Goal: Task Accomplishment & Management: Manage account settings

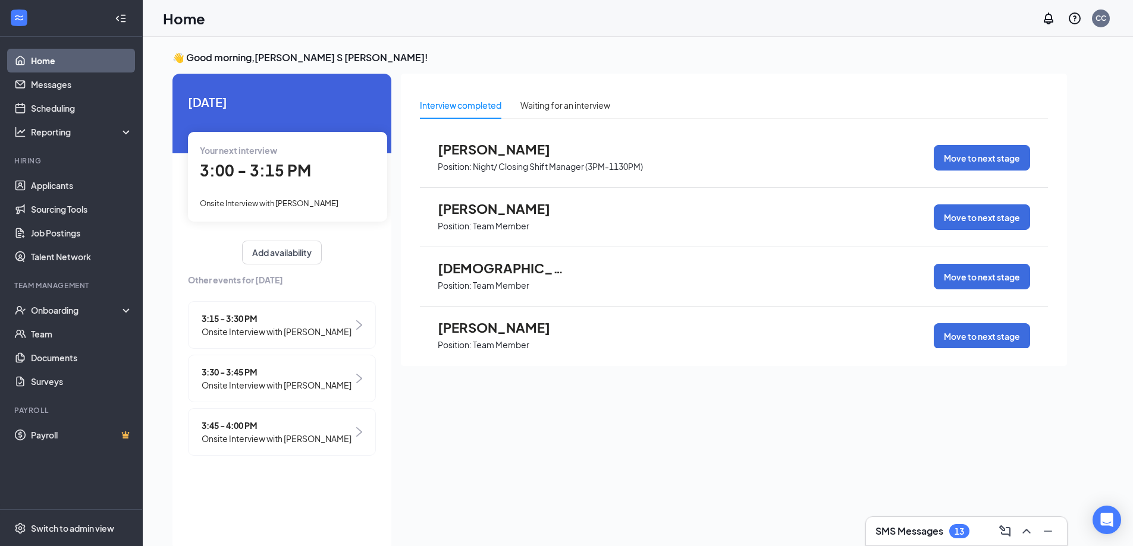
scroll to position [25, 0]
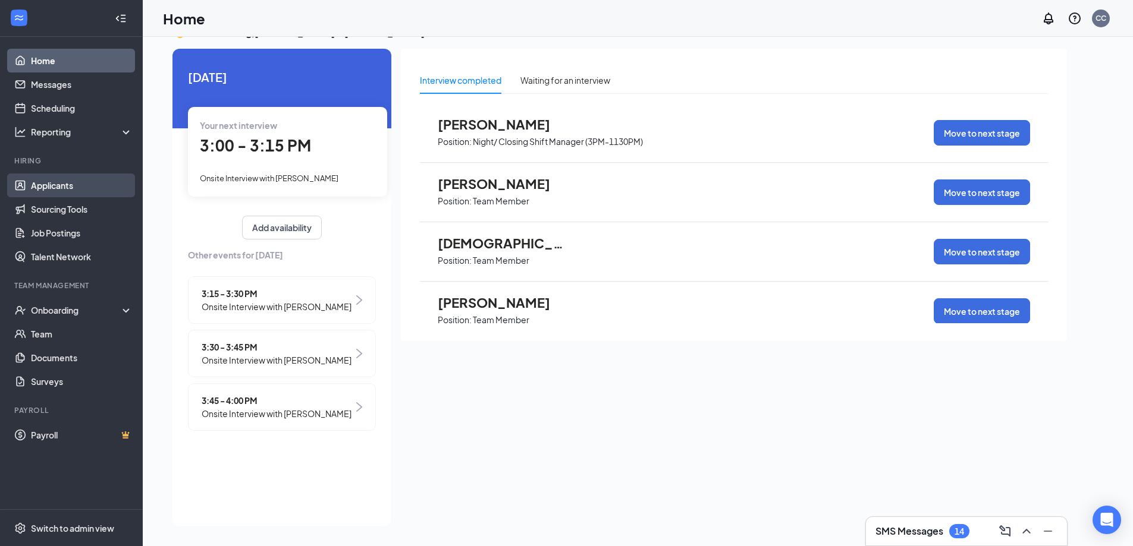
click at [62, 190] on link "Applicants" at bounding box center [82, 186] width 102 height 24
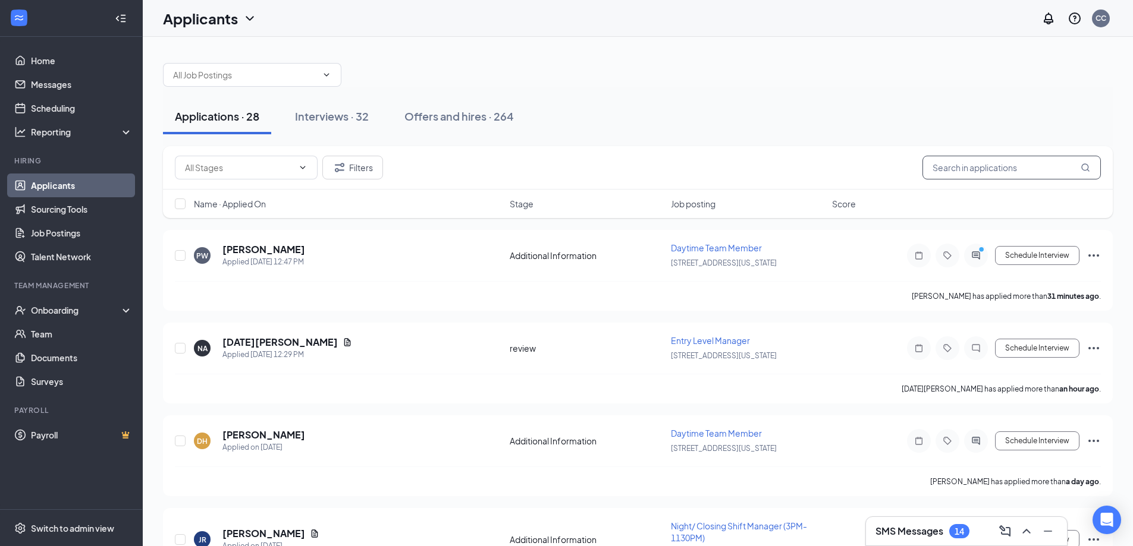
click at [992, 165] on input "text" at bounding box center [1011, 168] width 178 height 24
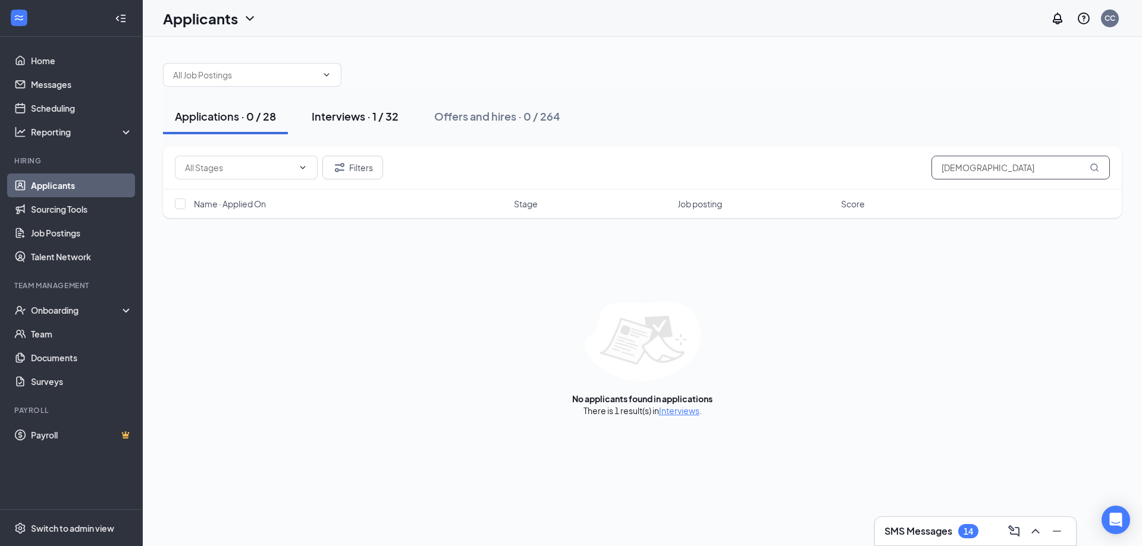
type input "[DEMOGRAPHIC_DATA]"
click at [363, 105] on button "Interviews · 1 / 32" at bounding box center [355, 117] width 111 height 36
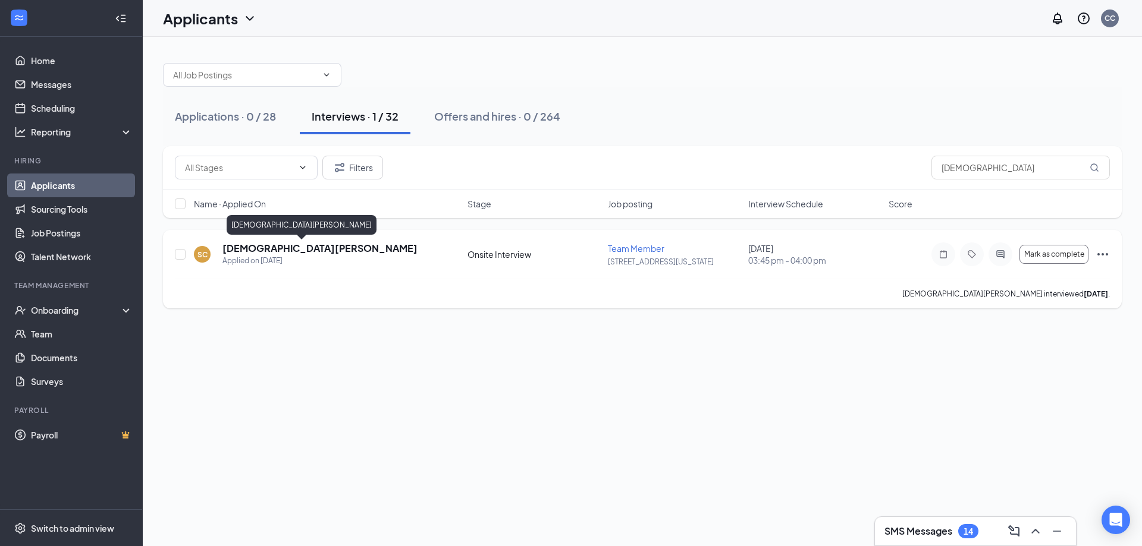
click at [260, 252] on h5 "[DEMOGRAPHIC_DATA][PERSON_NAME]" at bounding box center [319, 248] width 195 height 13
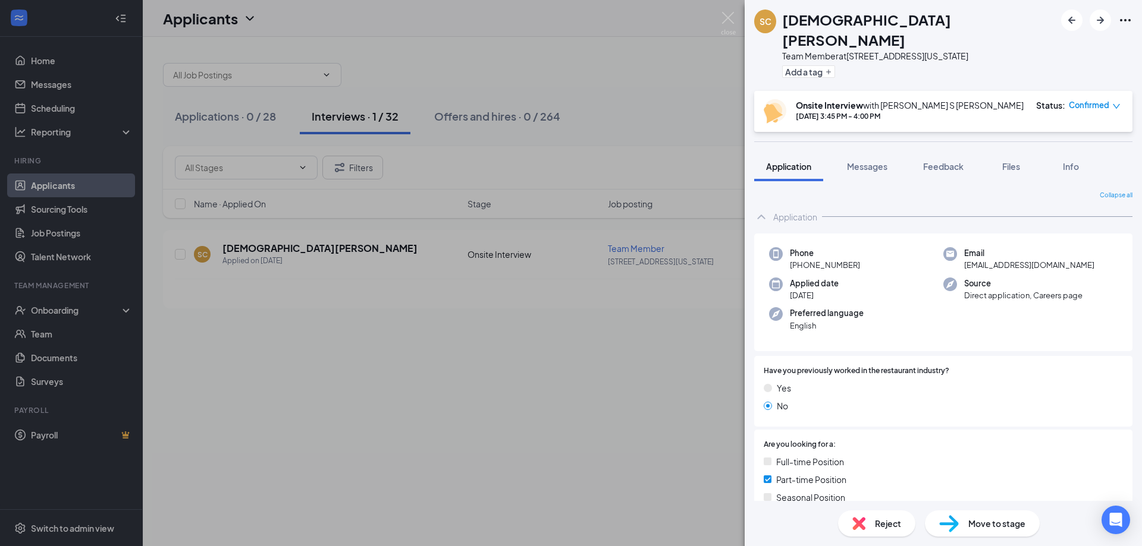
click at [984, 528] on span "Move to stage" at bounding box center [996, 523] width 57 height 13
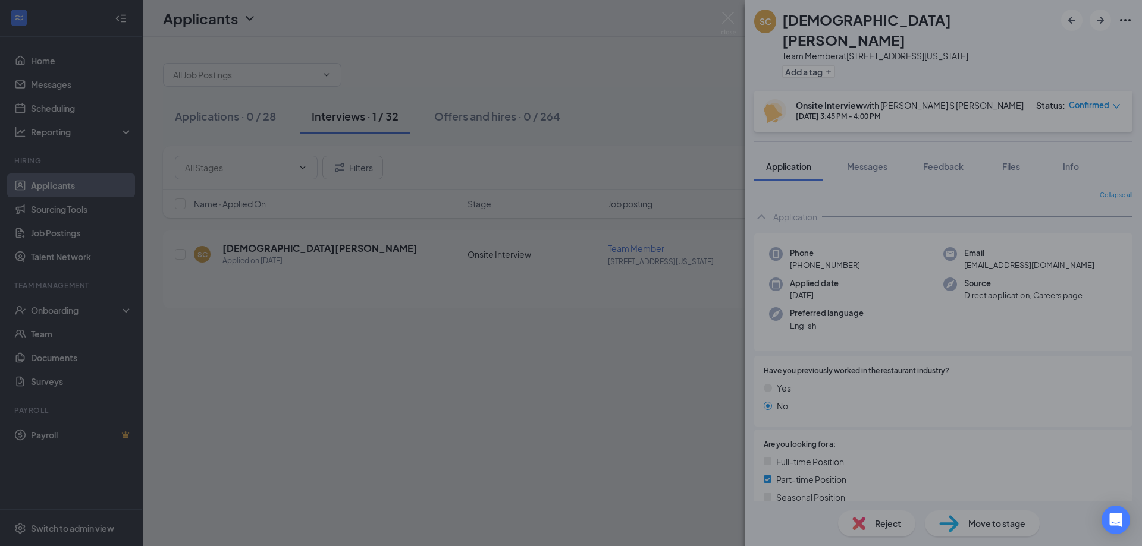
type input "Hiring Complete (final stage)"
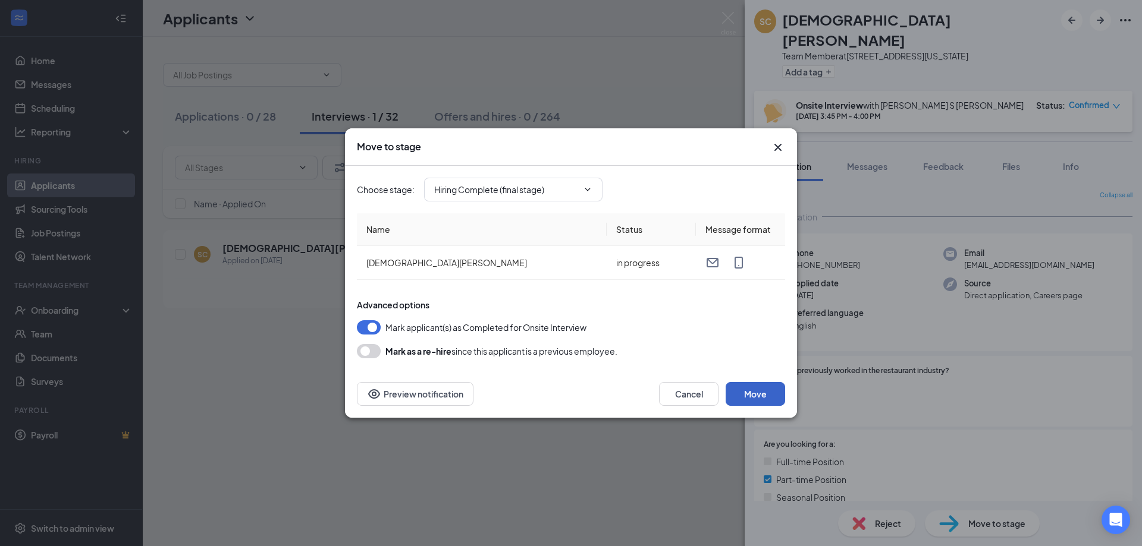
click at [746, 394] on button "Move" at bounding box center [754, 394] width 59 height 24
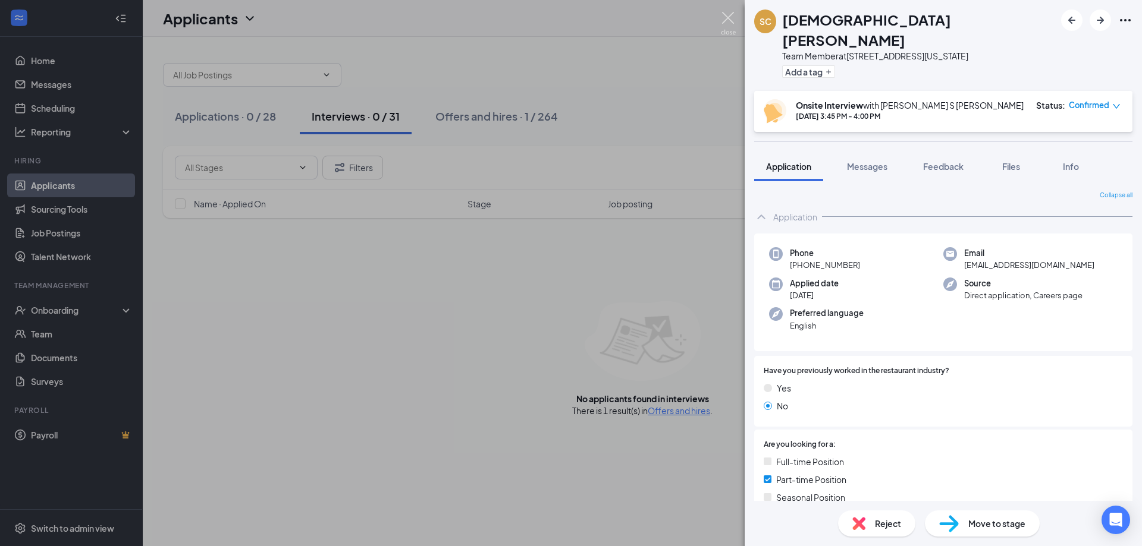
click at [728, 16] on img at bounding box center [728, 23] width 15 height 23
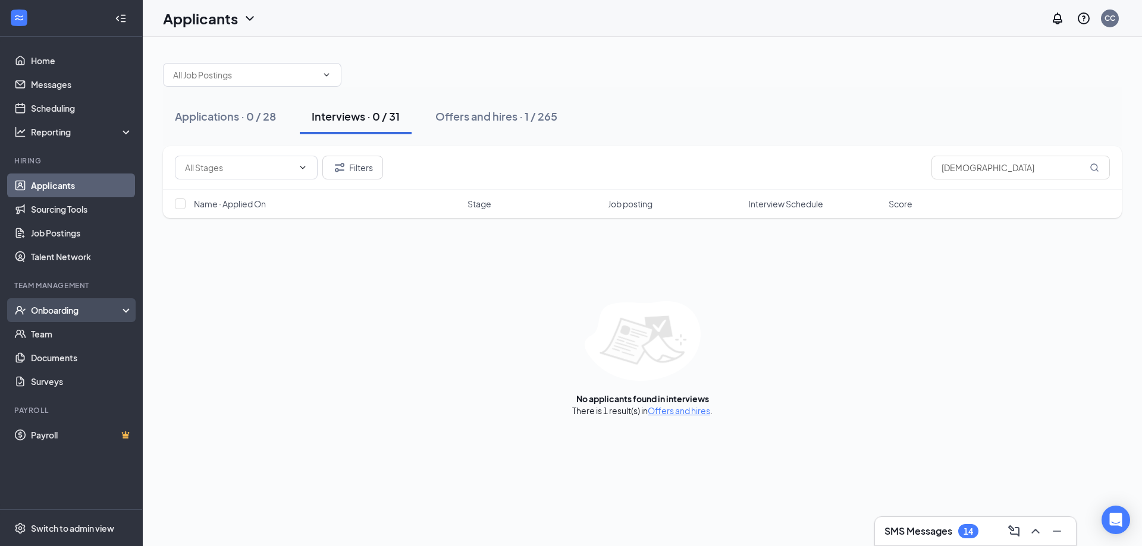
click at [74, 310] on div "Onboarding" at bounding box center [77, 310] width 92 height 12
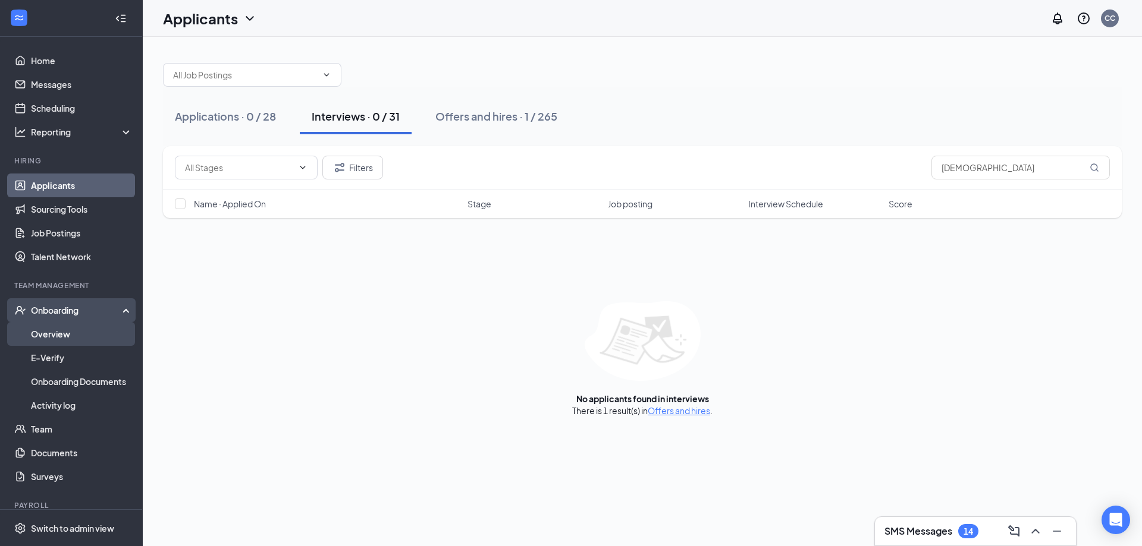
click at [64, 340] on link "Overview" at bounding box center [82, 334] width 102 height 24
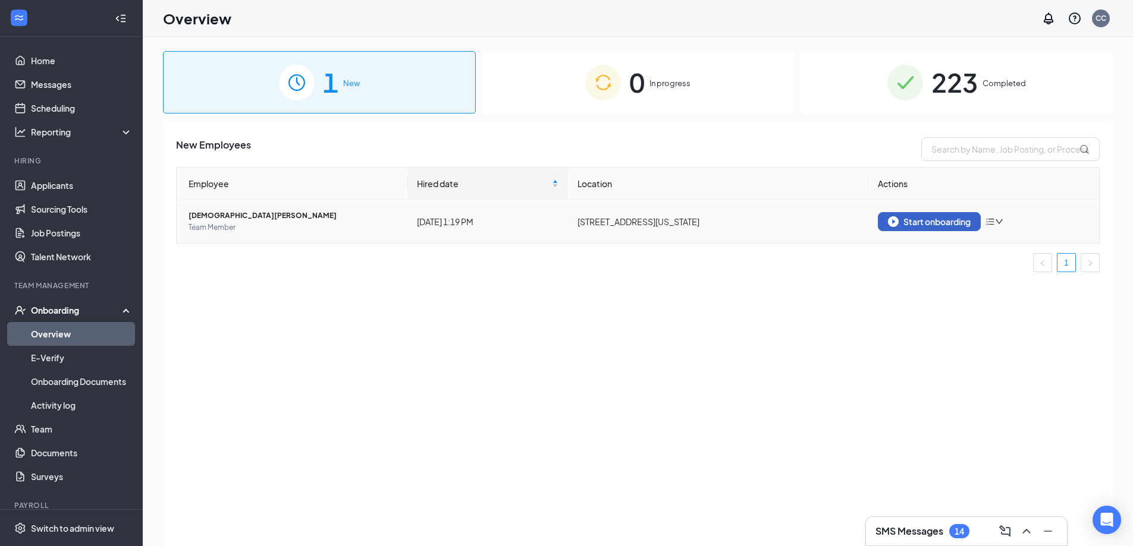
click at [953, 223] on div "Start onboarding" at bounding box center [929, 221] width 83 height 11
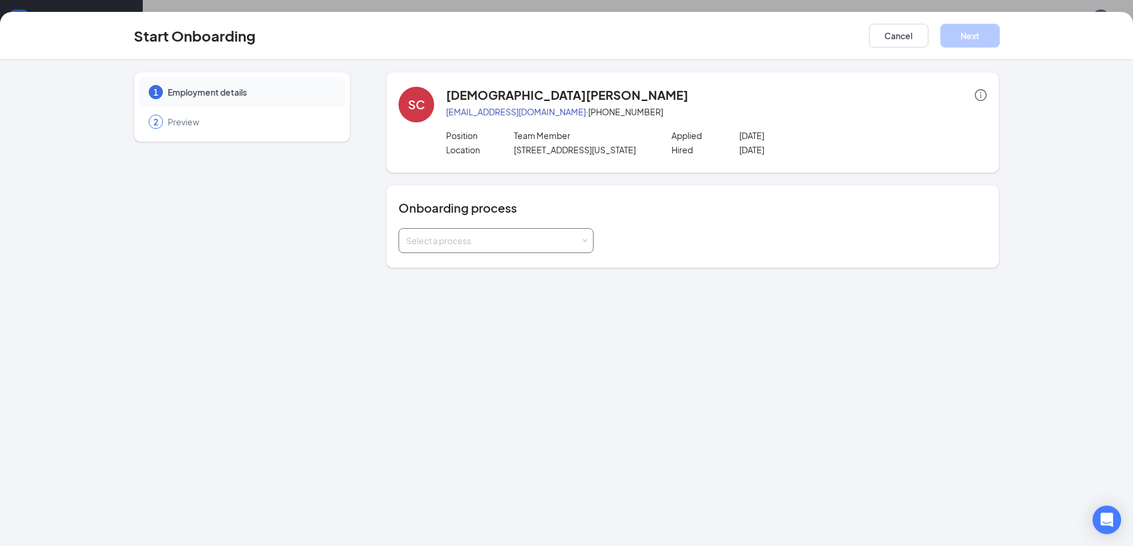
click at [579, 237] on div "Select a process" at bounding box center [493, 241] width 174 height 12
click at [479, 288] on span "Onboarding 553 & 700" at bounding box center [446, 287] width 86 height 11
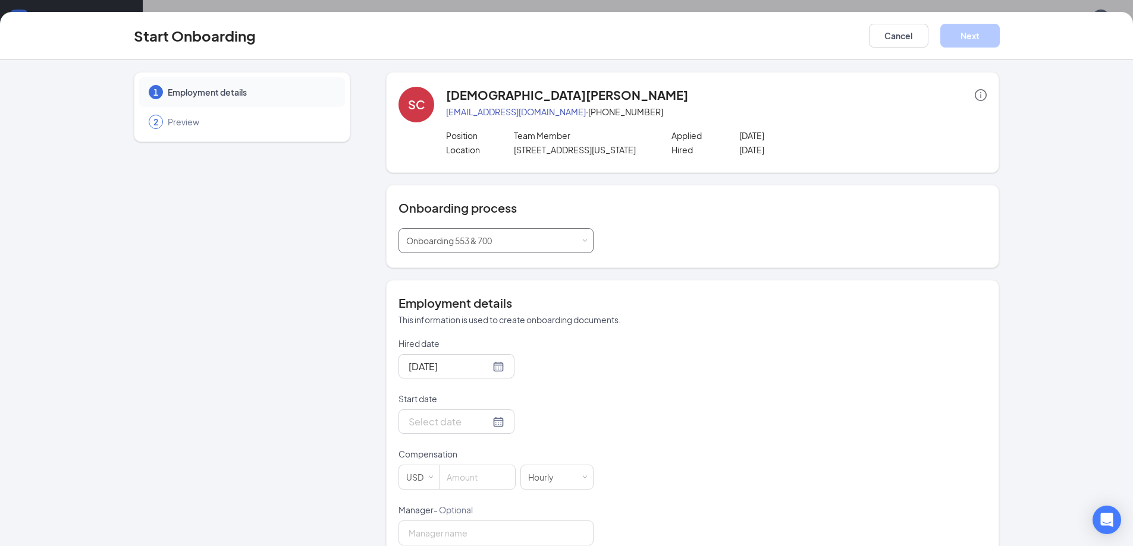
scroll to position [151, 0]
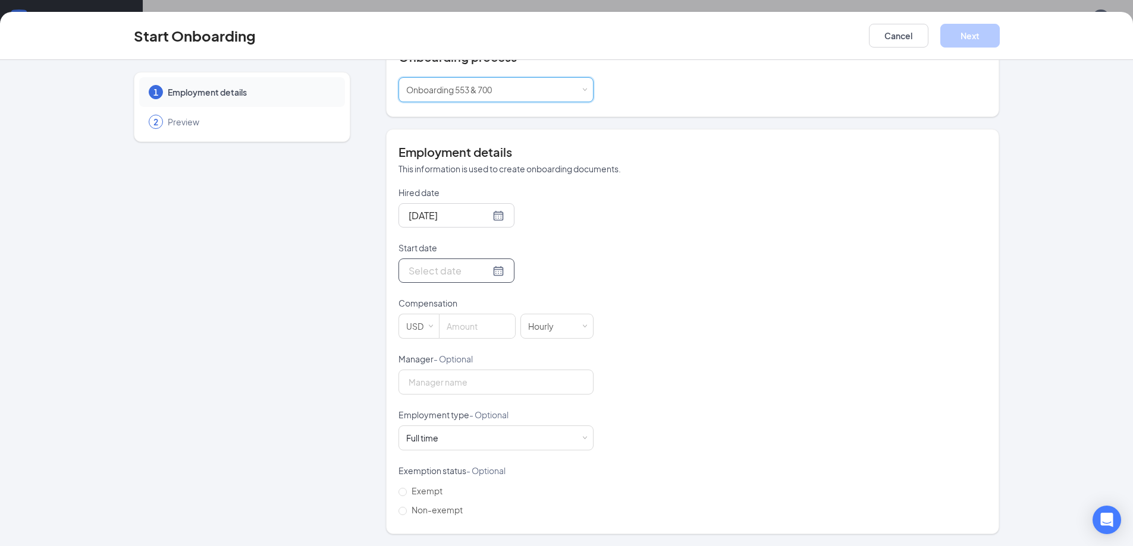
click at [487, 271] on div at bounding box center [457, 270] width 96 height 15
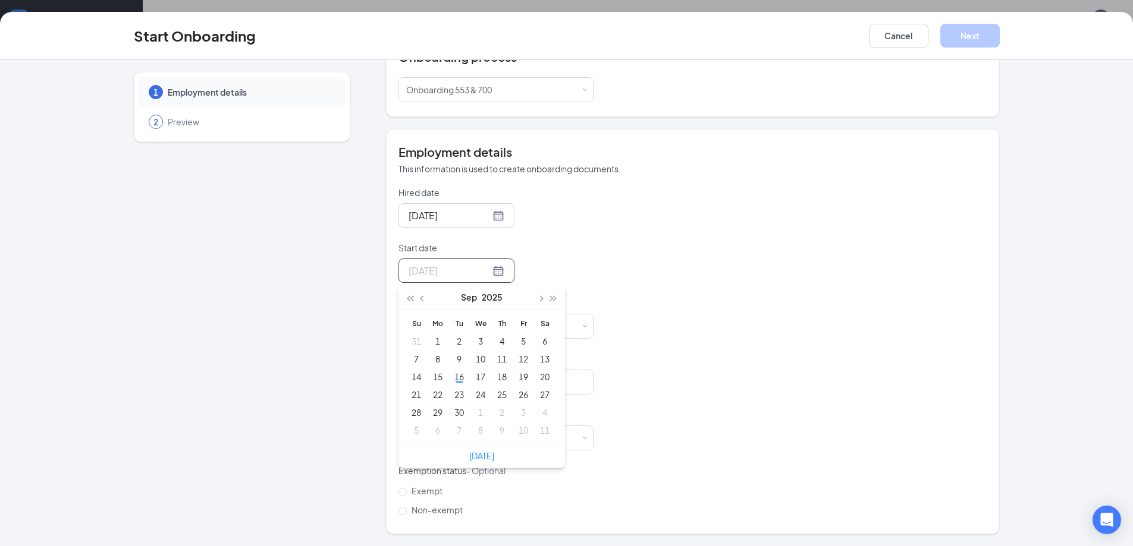
type input "[DATE]"
click at [439, 394] on div "22" at bounding box center [438, 395] width 14 height 14
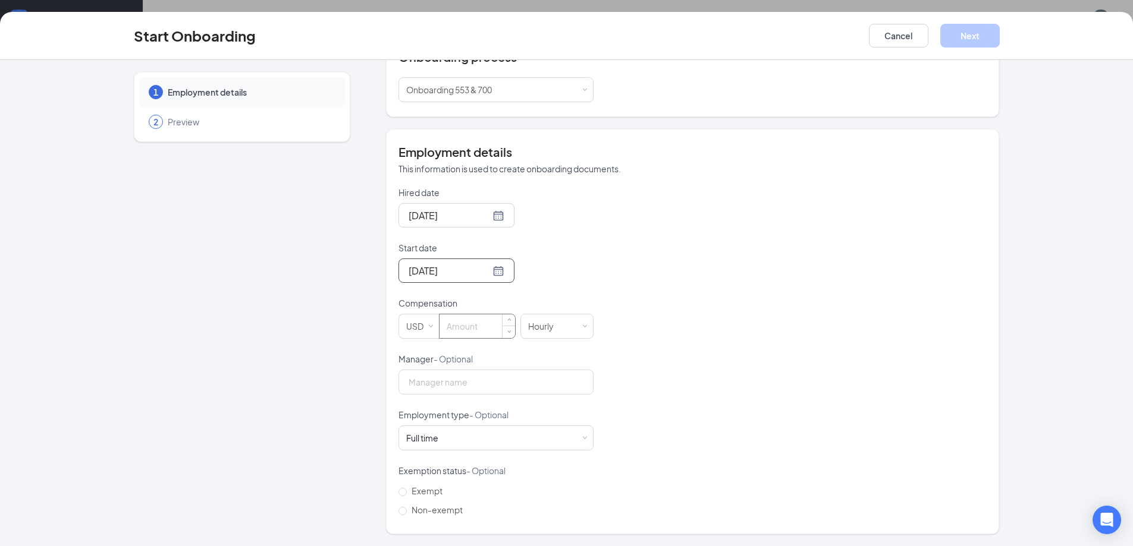
click at [476, 324] on input at bounding box center [477, 327] width 76 height 24
type input "15"
click at [841, 316] on div "Hired date [DATE] Start date [DATE] [DATE] Su Mo Tu We Th Fr Sa 31 1 2 3 4 5 6 …" at bounding box center [692, 353] width 588 height 333
click at [477, 387] on input "Manager - Optional" at bounding box center [495, 382] width 195 height 25
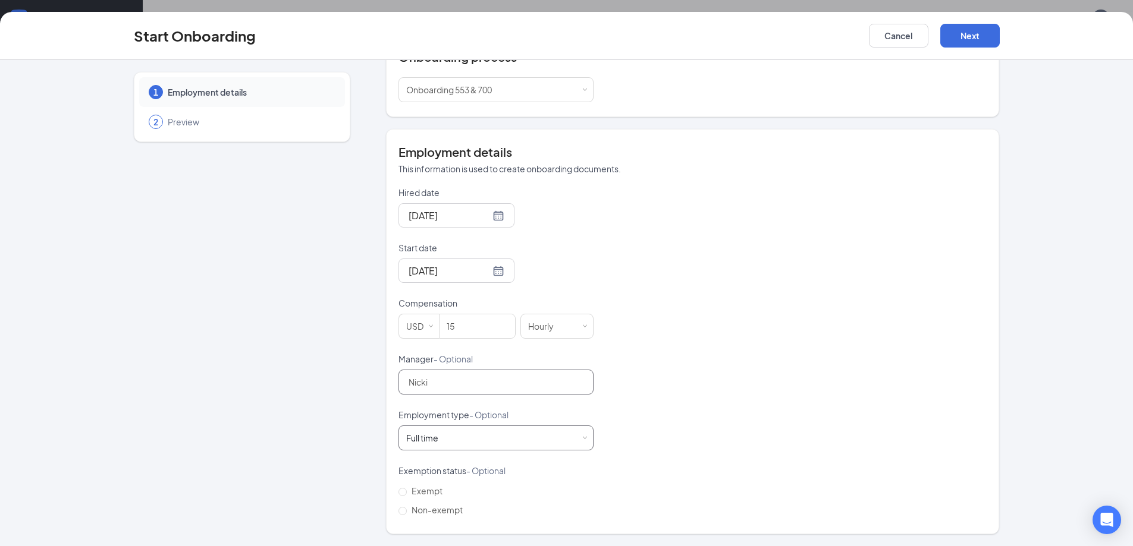
type input "Nicki"
click at [466, 438] on div "Full time Works 30+ hours per week and is reasonably expected to work" at bounding box center [496, 438] width 180 height 24
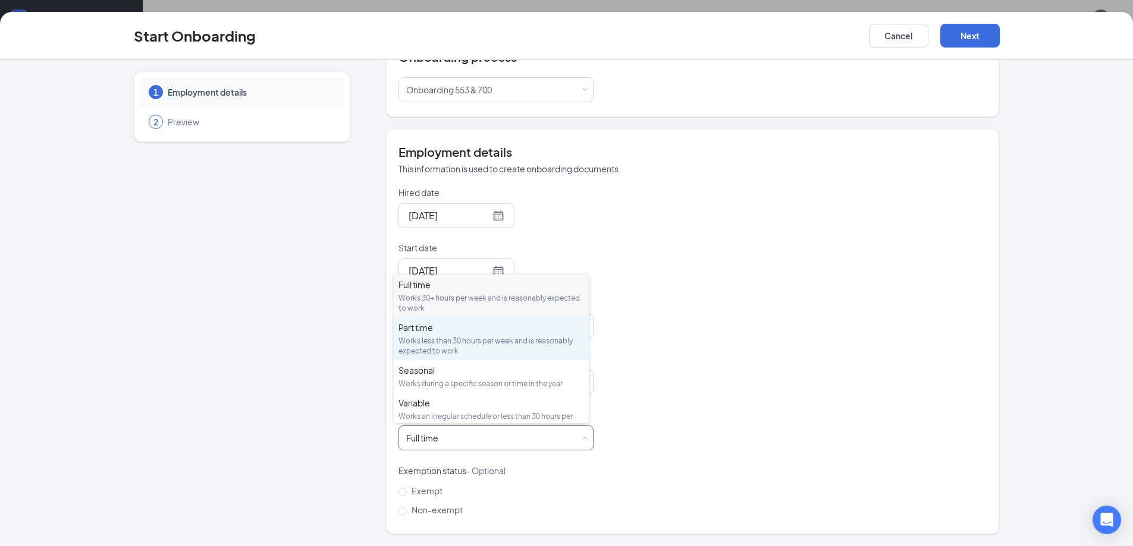
click at [456, 335] on div "Part time Works less than 30 hours per week and is reasonably expected to work" at bounding box center [491, 339] width 186 height 34
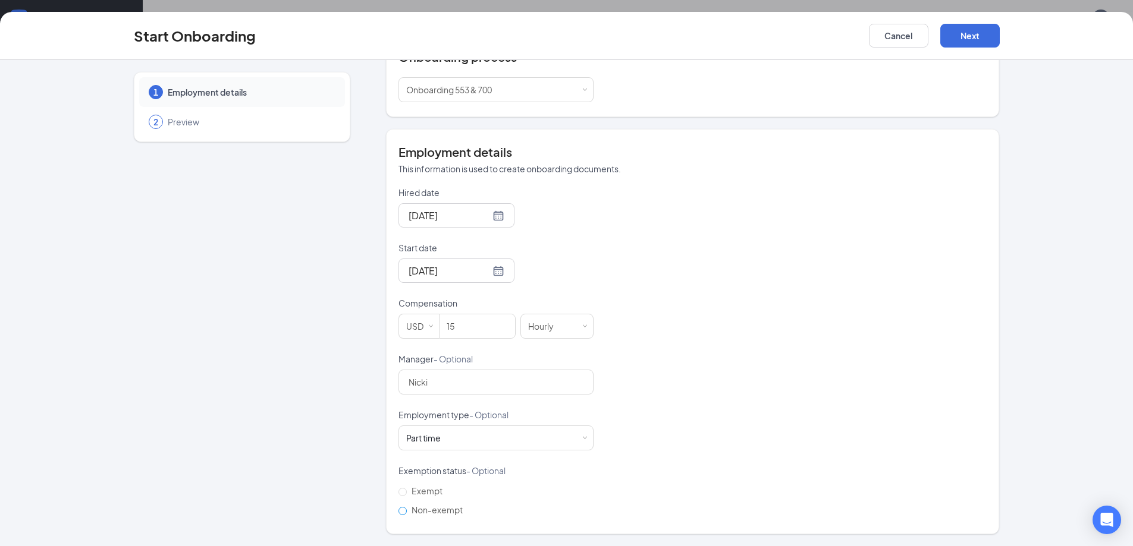
click at [398, 511] on input "Non-exempt" at bounding box center [402, 511] width 8 height 8
radio input "true"
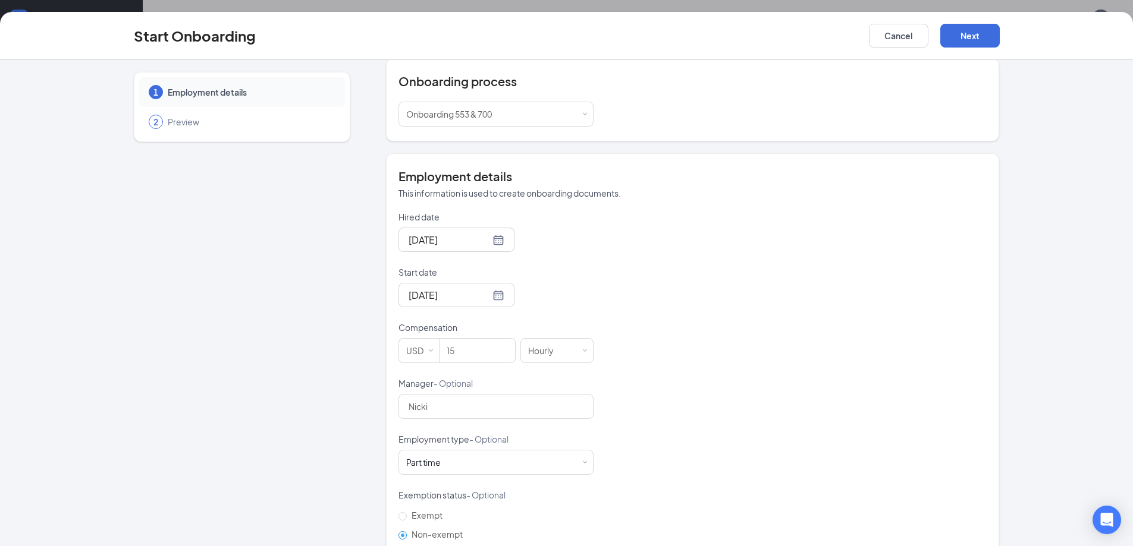
scroll to position [151, 0]
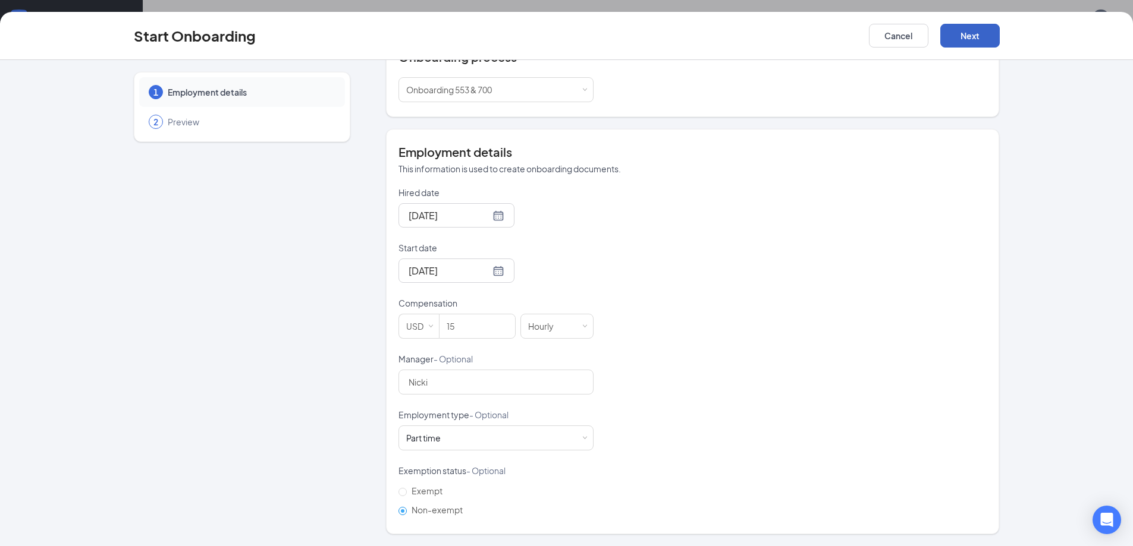
click at [956, 31] on button "Next" at bounding box center [969, 36] width 59 height 24
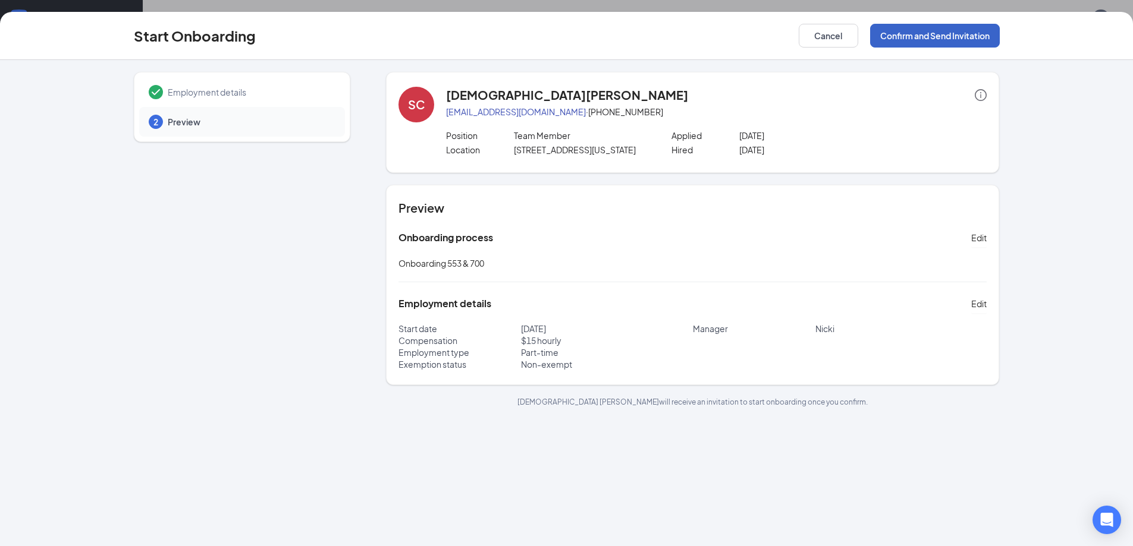
click at [947, 37] on button "Confirm and Send Invitation" at bounding box center [935, 36] width 130 height 24
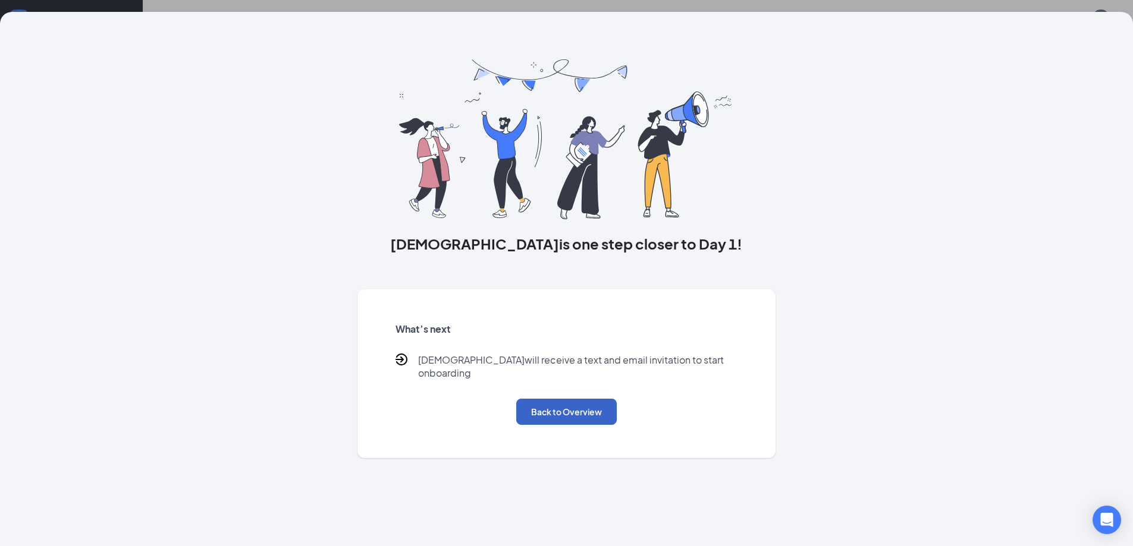
click at [598, 399] on button "Back to Overview" at bounding box center [566, 412] width 100 height 26
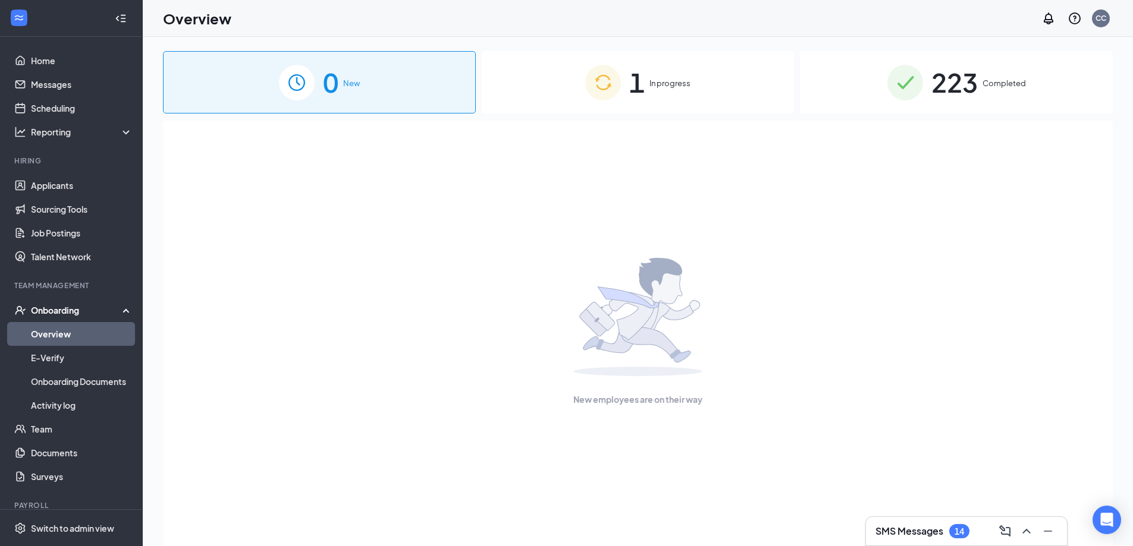
click at [957, 83] on span "223" at bounding box center [954, 82] width 46 height 41
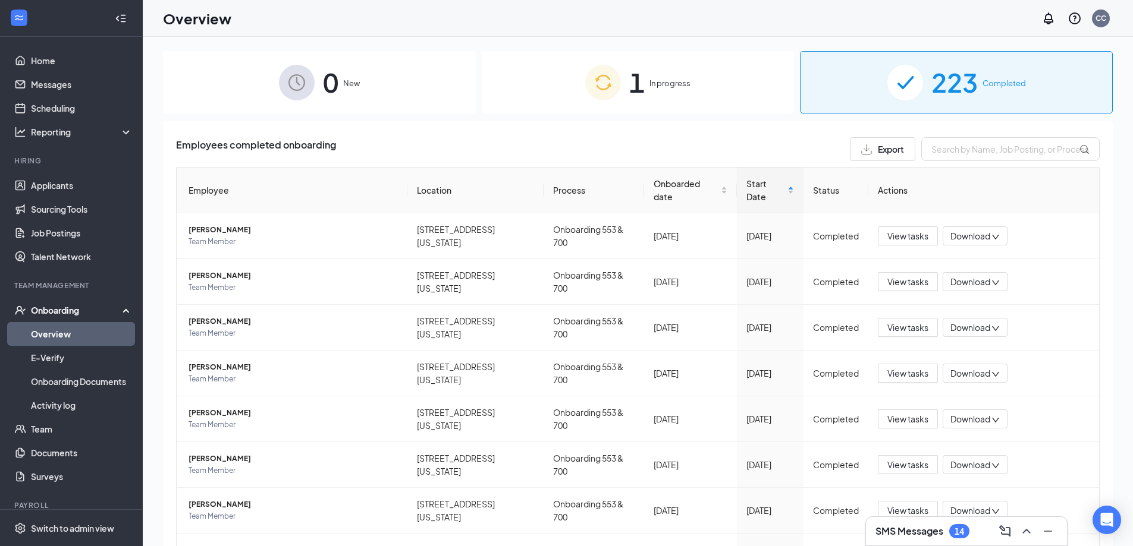
click at [668, 100] on div "1 In progress" at bounding box center [638, 82] width 313 height 62
